Goal: Navigation & Orientation: Find specific page/section

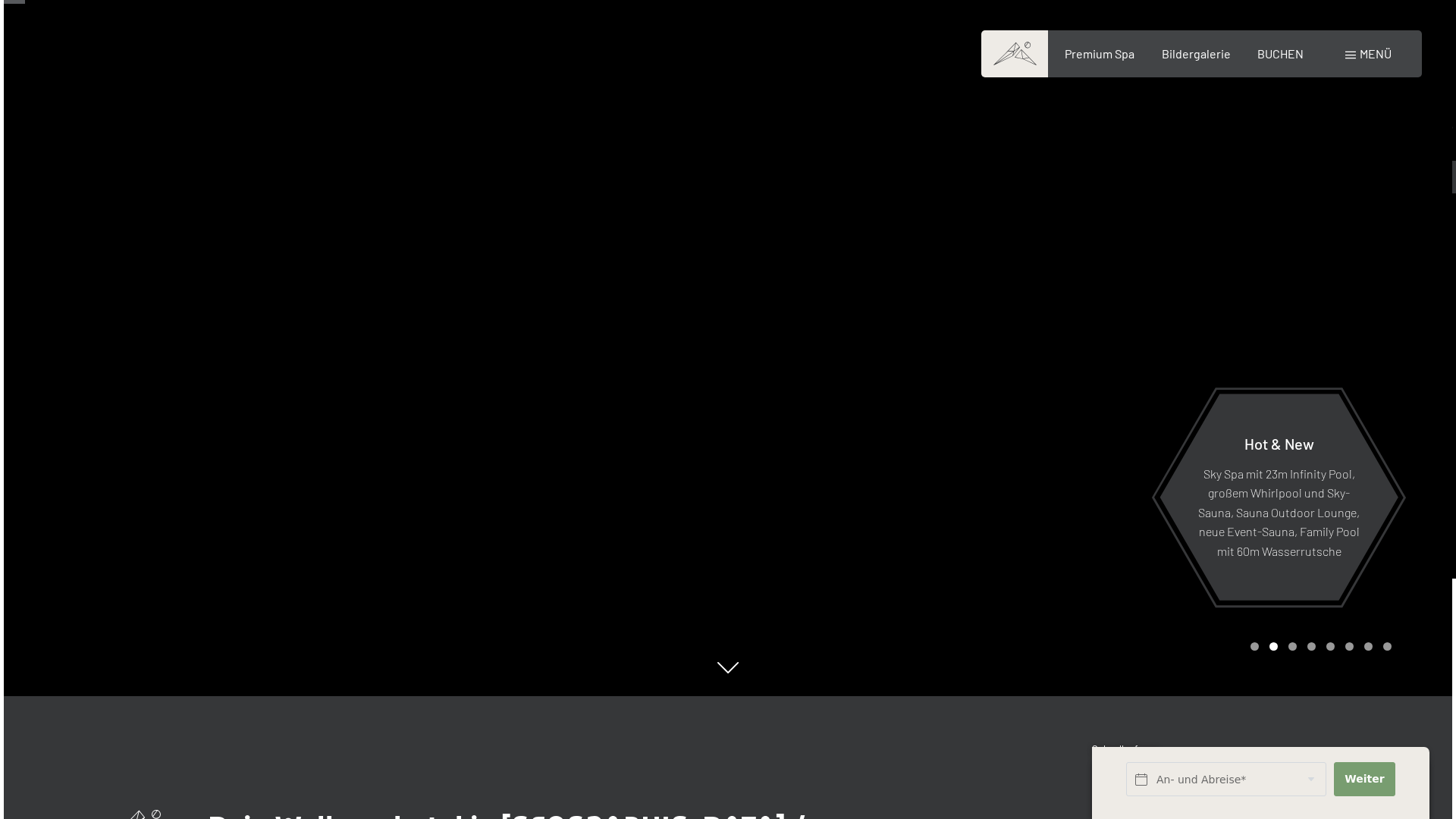
scroll to position [121, 0]
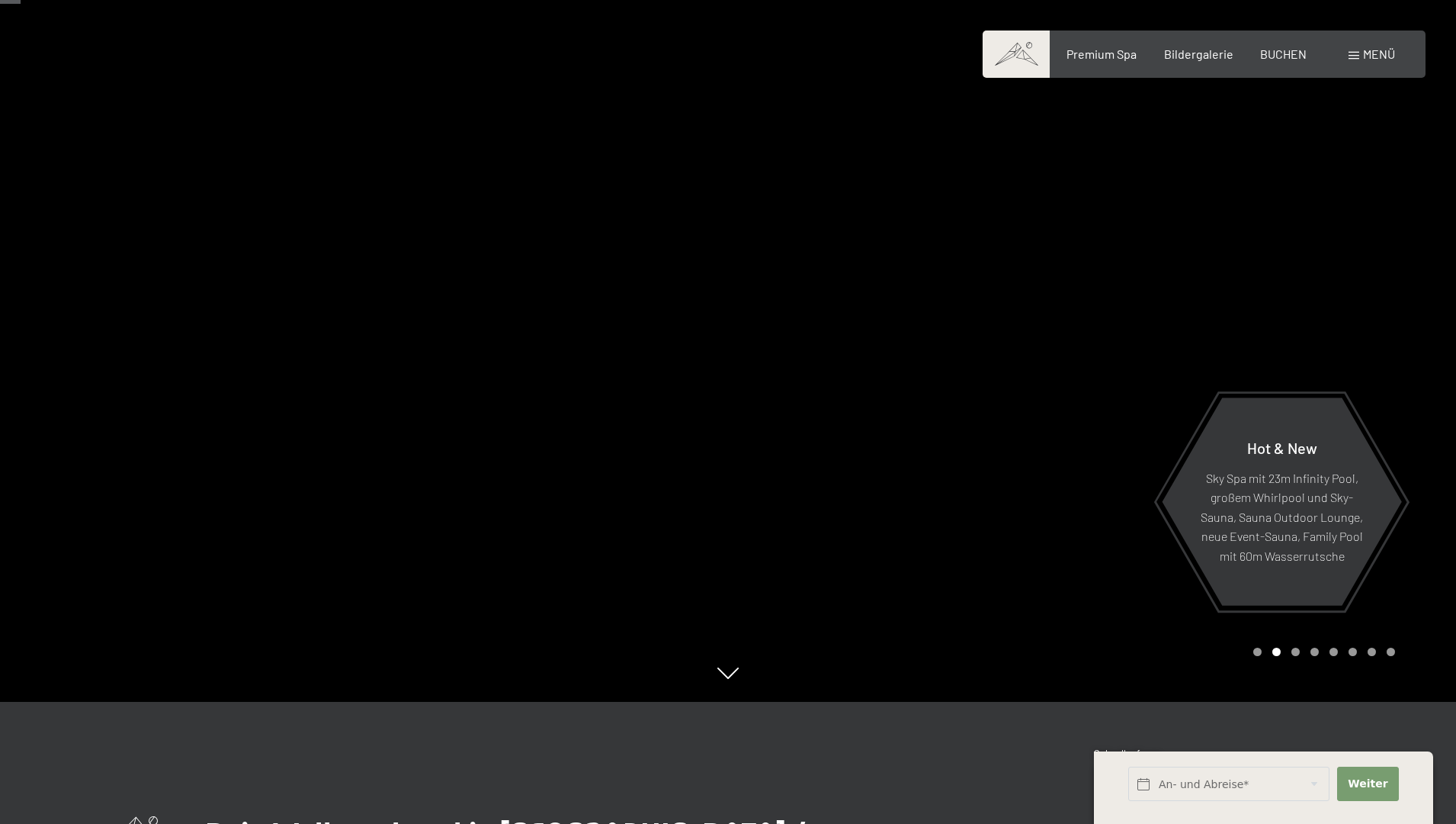
click at [1360, 57] on div "Menü" at bounding box center [1372, 54] width 47 height 17
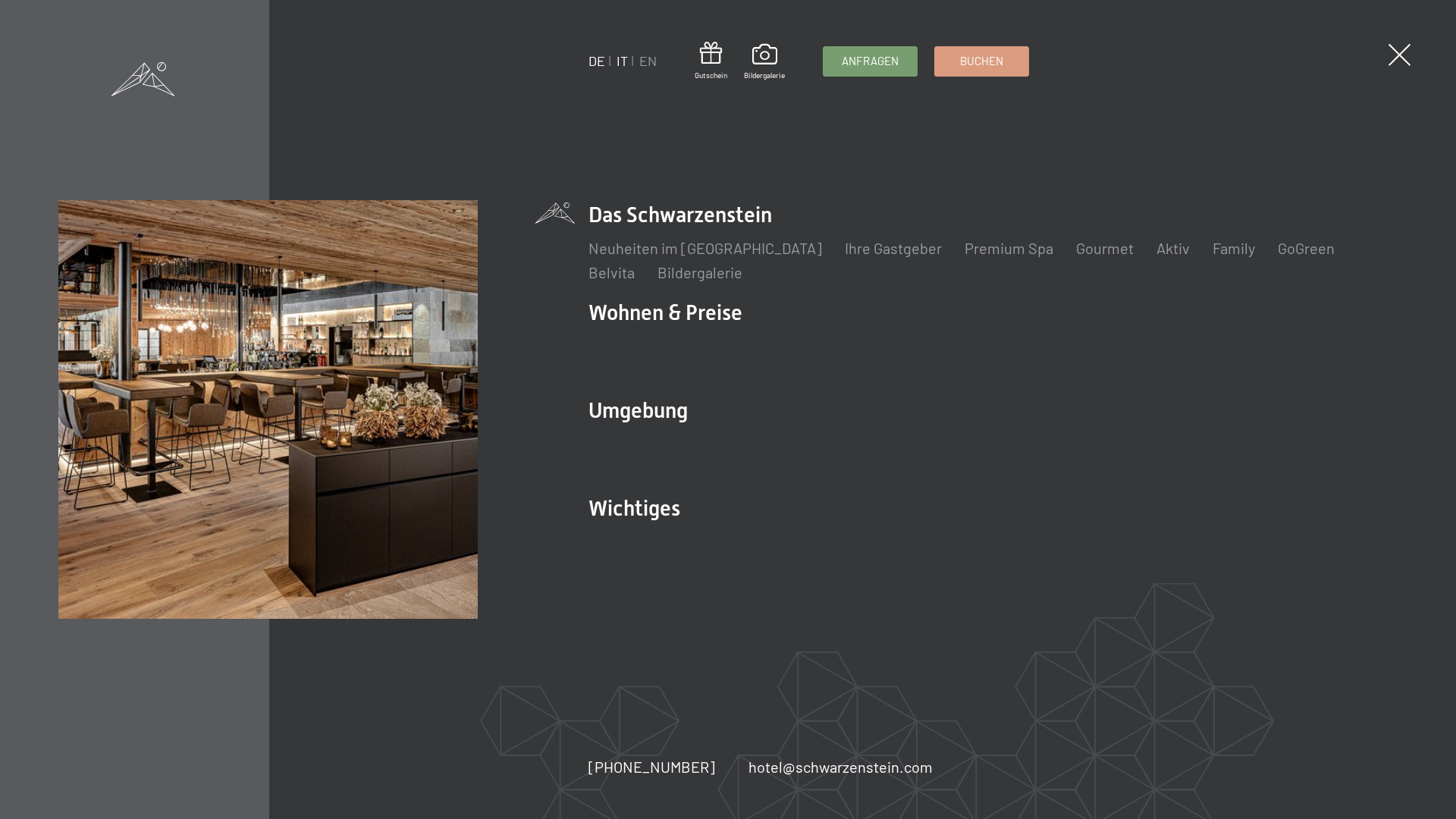
click at [622, 59] on link "IT" at bounding box center [622, 61] width 12 height 17
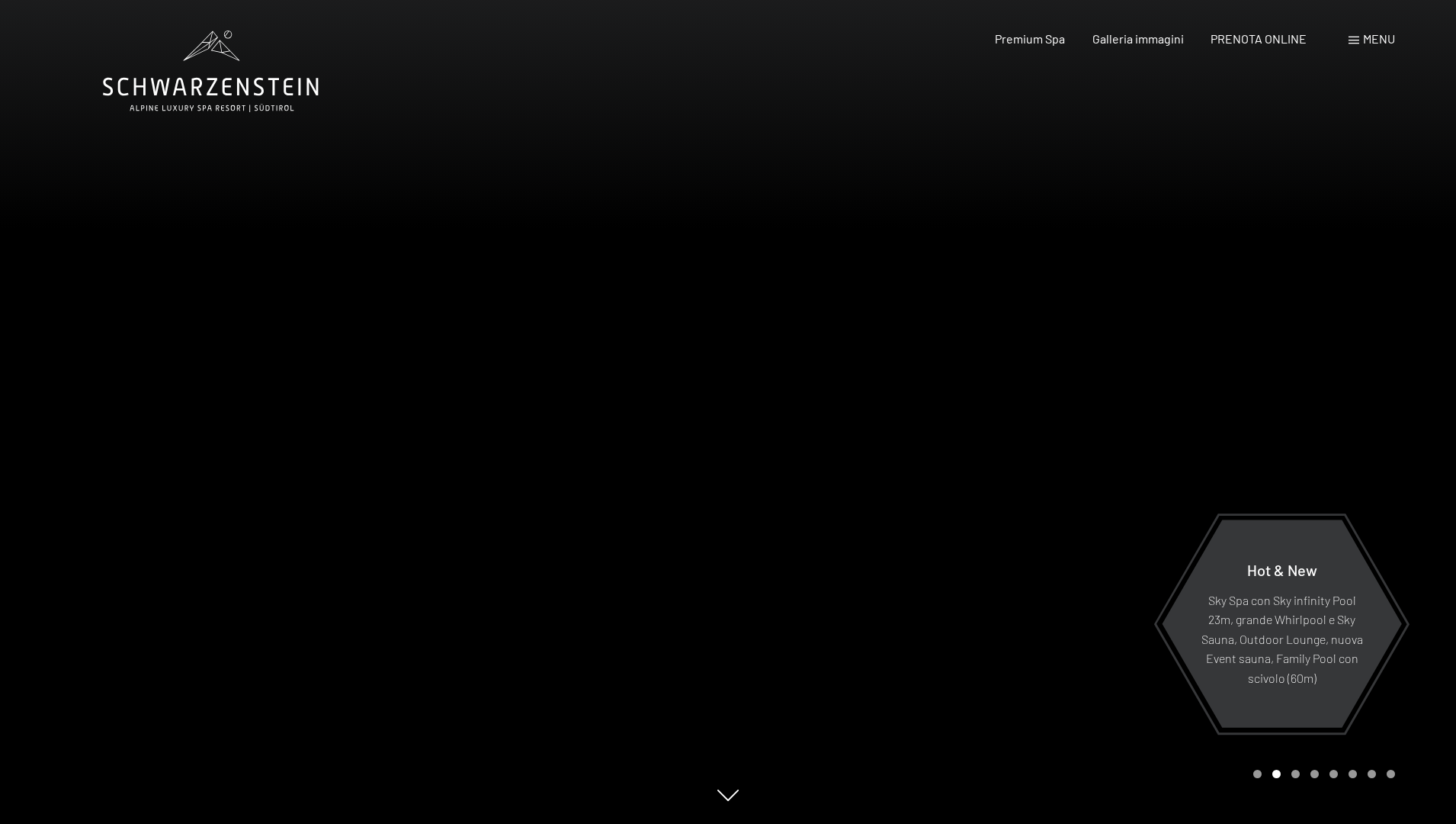
click at [1357, 42] on span at bounding box center [1354, 40] width 11 height 8
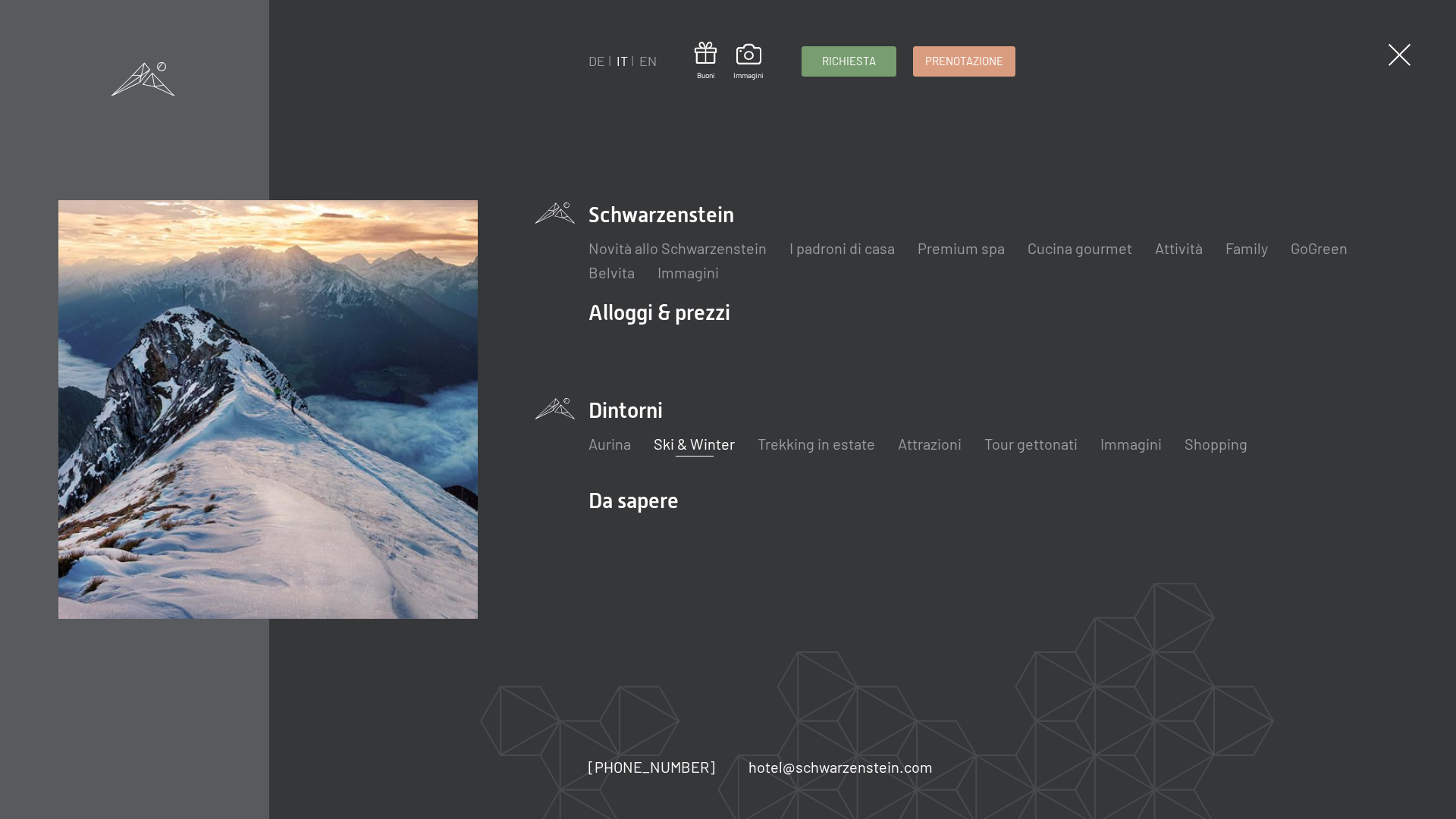
click at [704, 442] on link "Ski & Winter" at bounding box center [694, 443] width 81 height 19
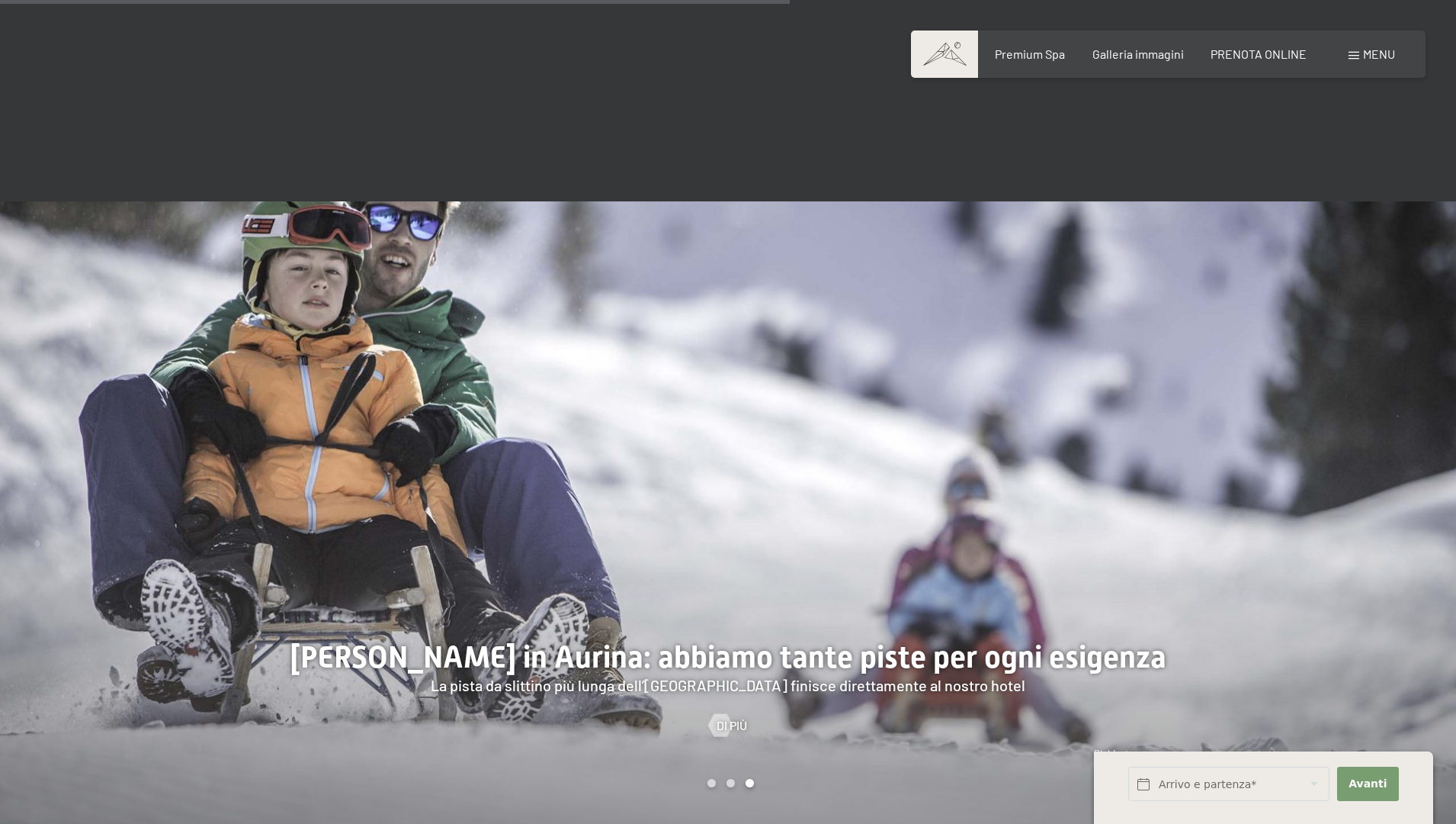
scroll to position [3030, 0]
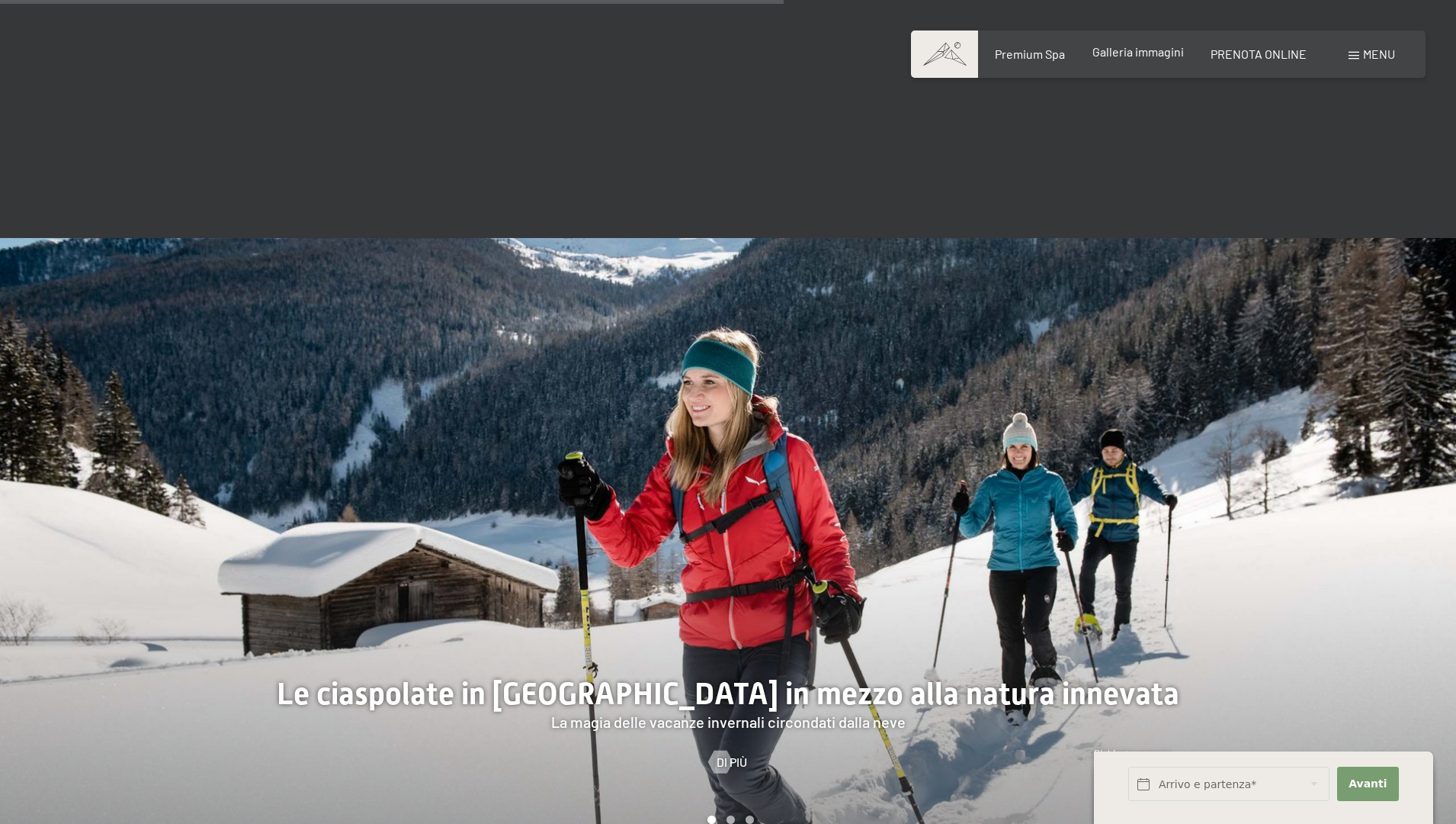
click at [1155, 52] on span "Galleria immagini" at bounding box center [1139, 51] width 92 height 15
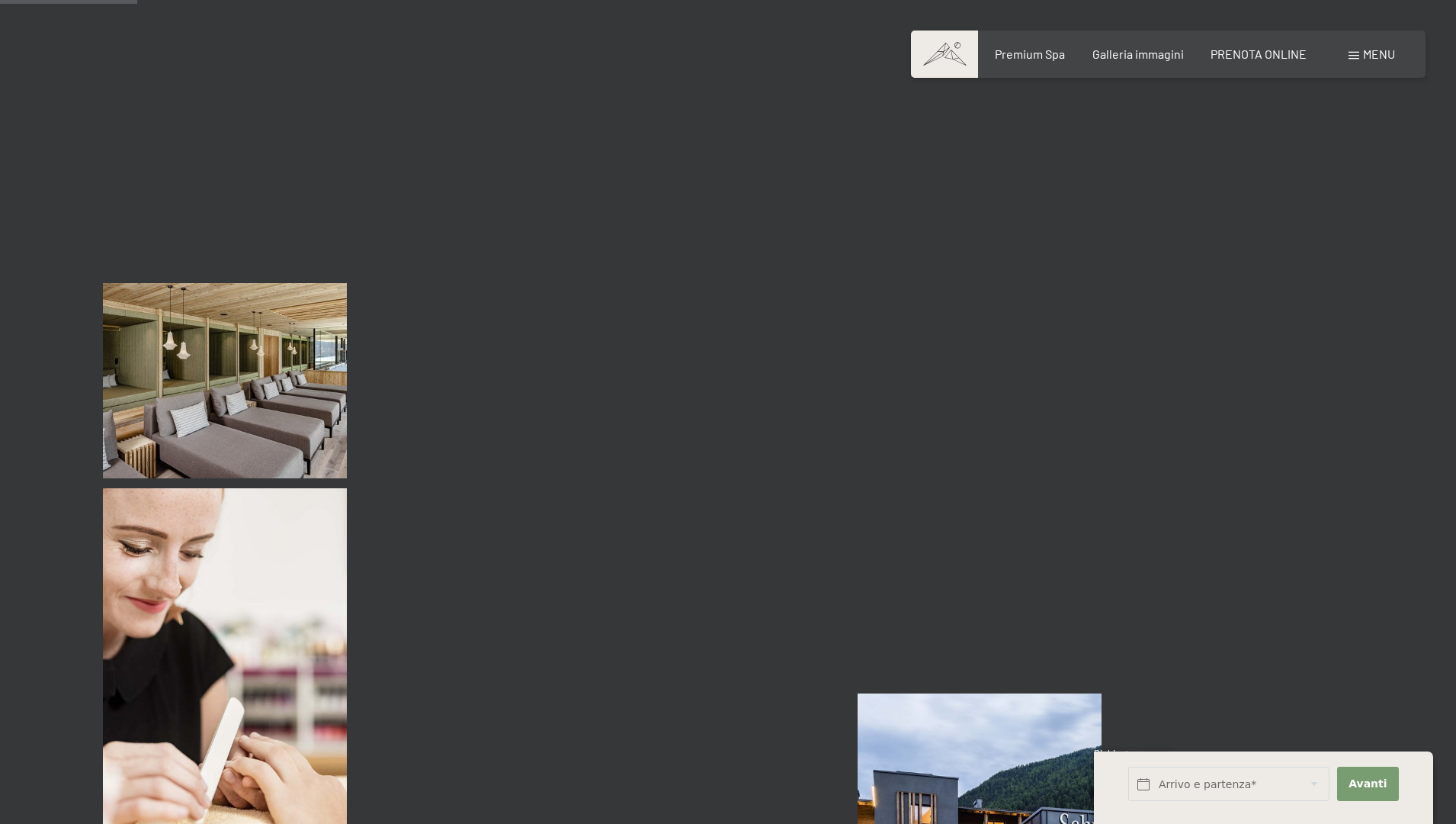
scroll to position [1824, 0]
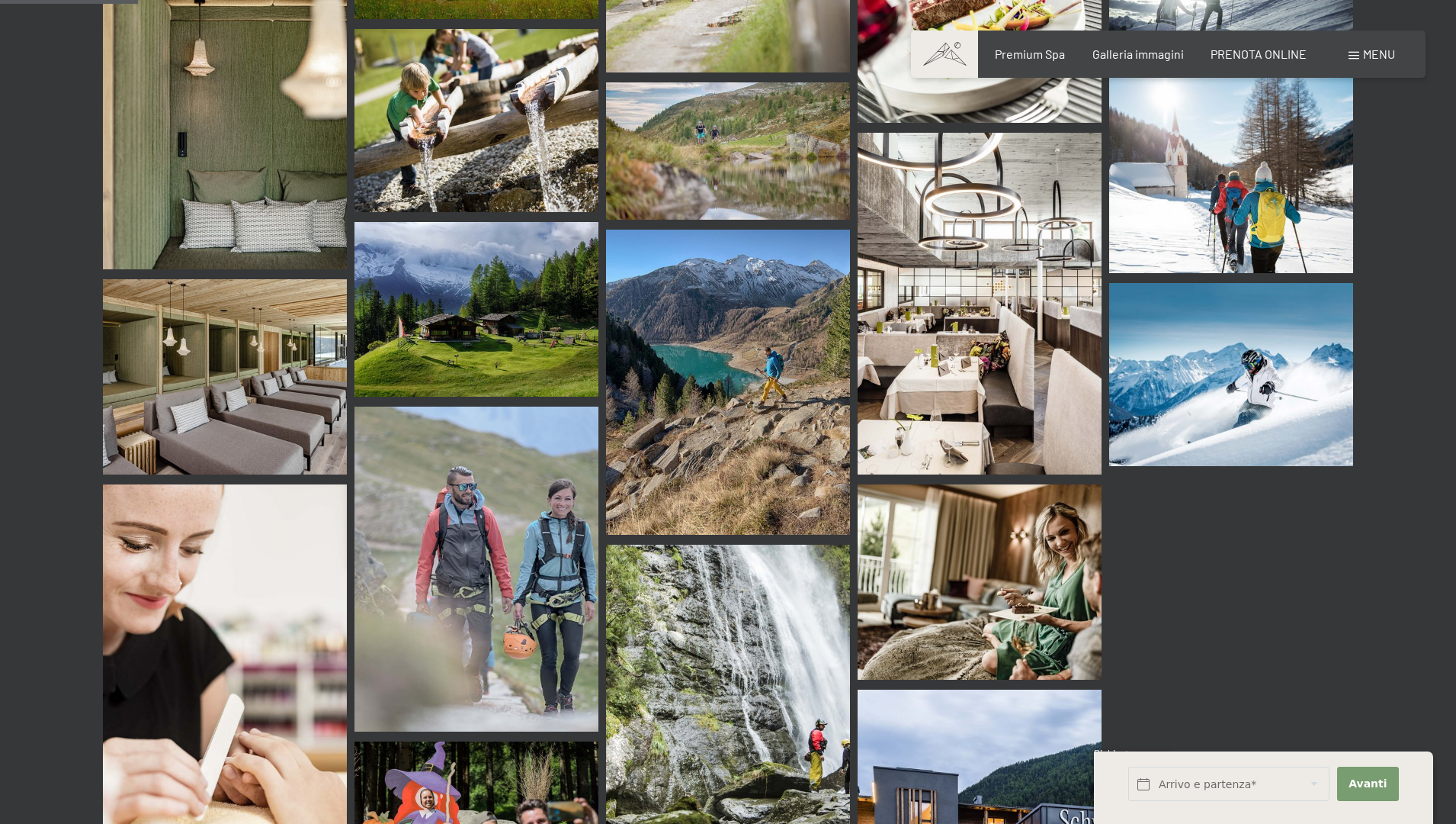
click at [956, 272] on img at bounding box center [980, 303] width 244 height 341
